Goal: Check status: Check status

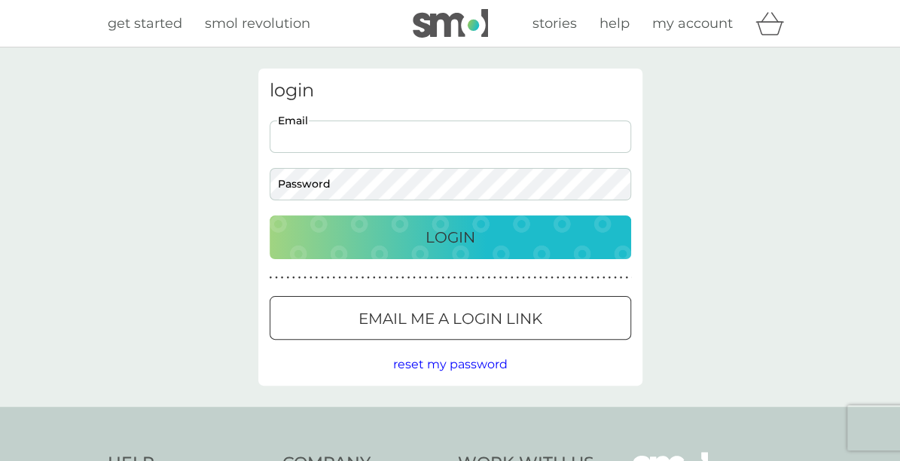
type input "johnbazzi65@gmail.com"
click at [450, 237] on button "Login" at bounding box center [451, 237] width 362 height 44
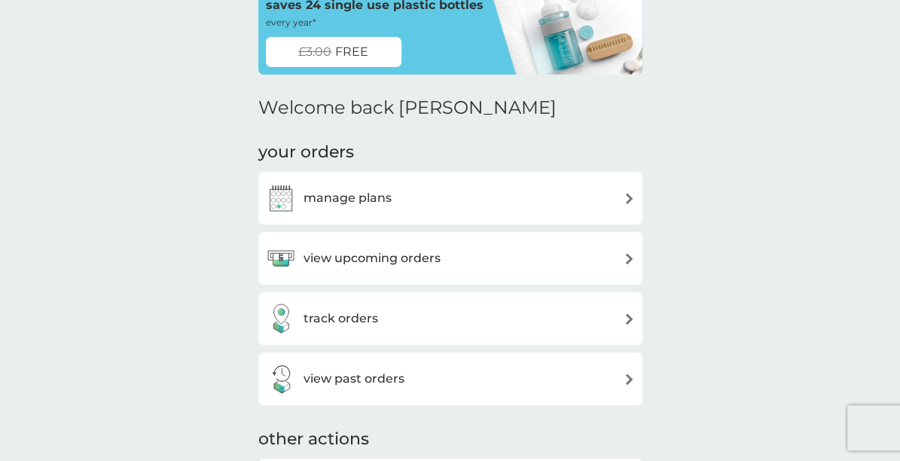
scroll to position [96, 0]
click at [334, 316] on h3 "track orders" at bounding box center [341, 318] width 75 height 20
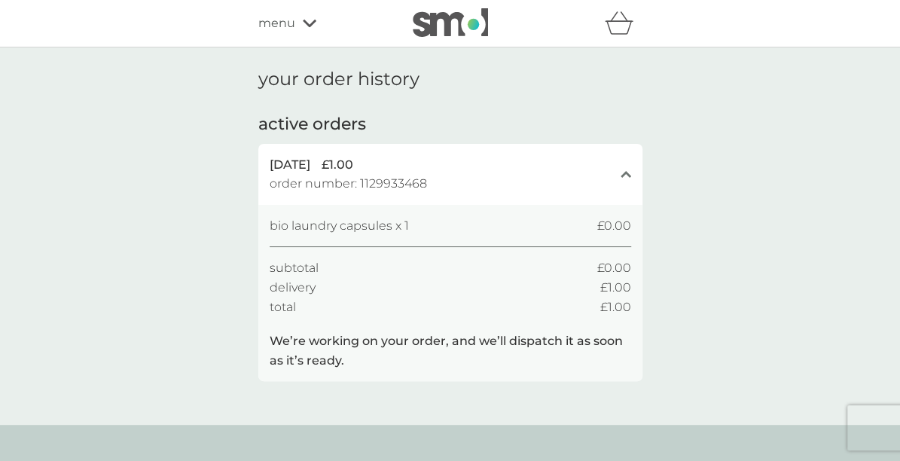
click at [311, 28] on div "menu" at bounding box center [322, 24] width 128 height 20
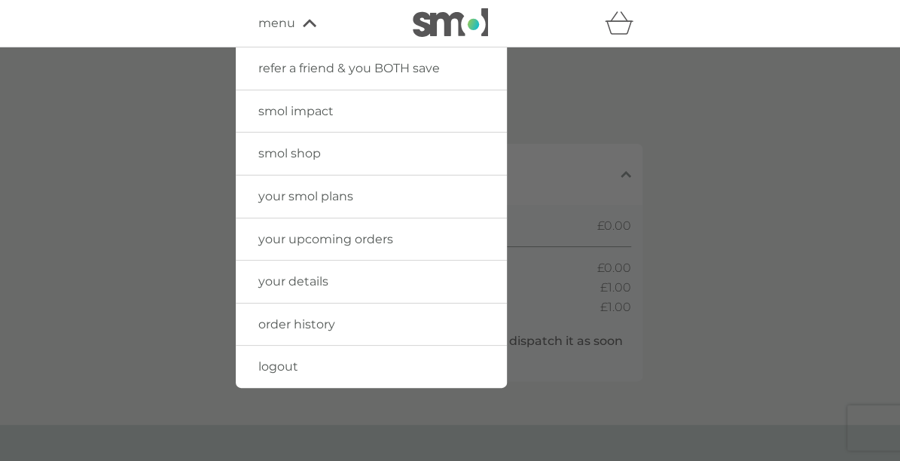
click at [289, 365] on span "logout" at bounding box center [278, 366] width 40 height 14
